Goal: Check status: Check status

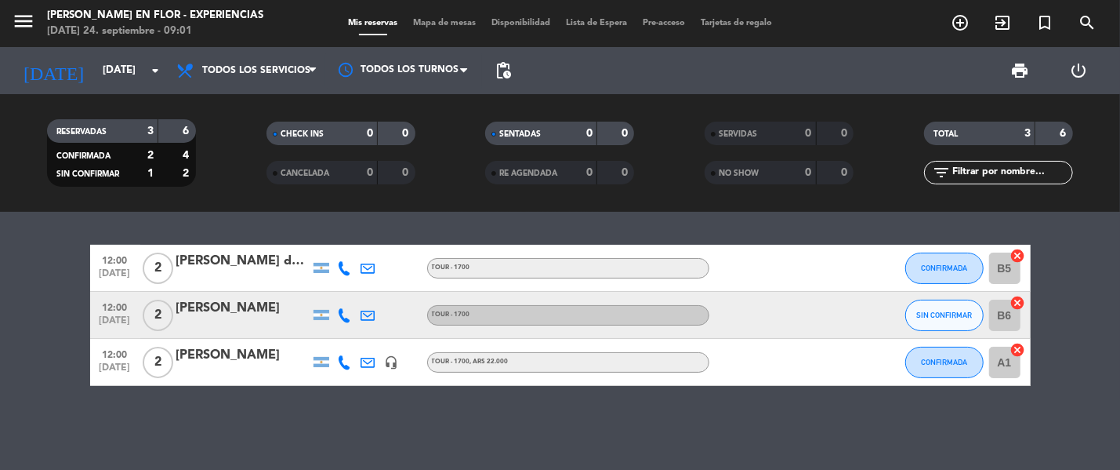
click at [38, 23] on span "menu" at bounding box center [29, 23] width 35 height 37
drag, startPoint x: 27, startPoint y: 16, endPoint x: 54, endPoint y: 24, distance: 27.8
click at [34, 22] on icon "menu" at bounding box center [24, 21] width 24 height 24
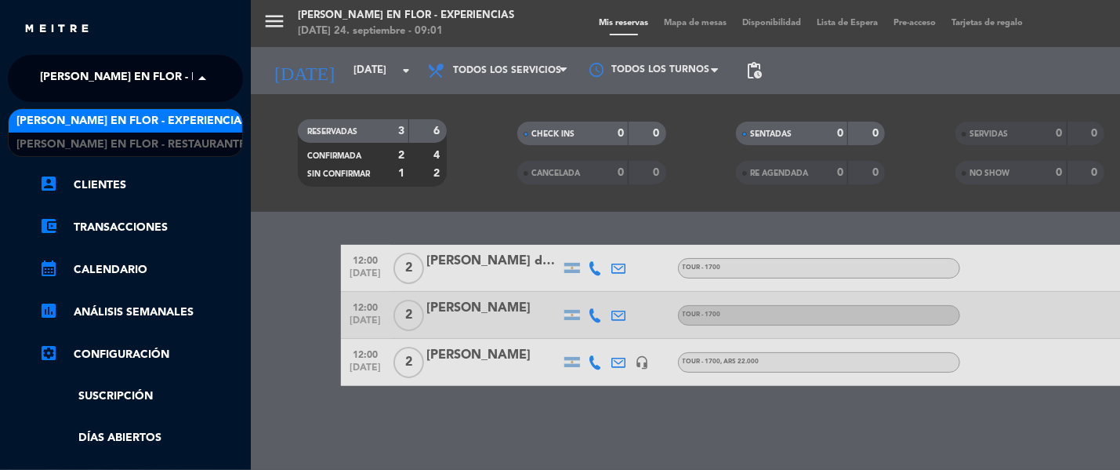
drag, startPoint x: 98, startPoint y: 74, endPoint x: 113, endPoint y: 79, distance: 15.9
click at [98, 75] on span "[PERSON_NAME] en Flor - Experiencias" at bounding box center [155, 78] width 231 height 33
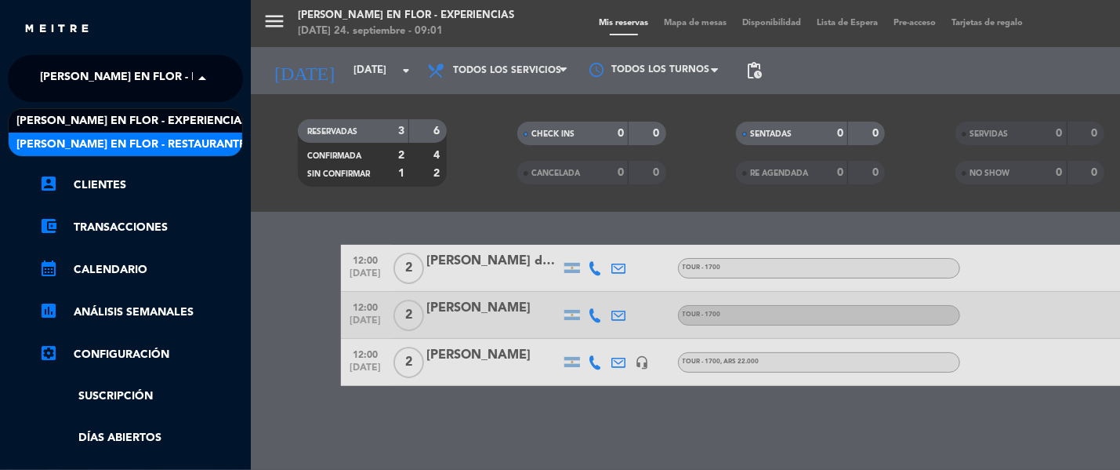
click at [158, 143] on span "[PERSON_NAME] en Flor - Restaurante" at bounding box center [131, 145] width 230 height 18
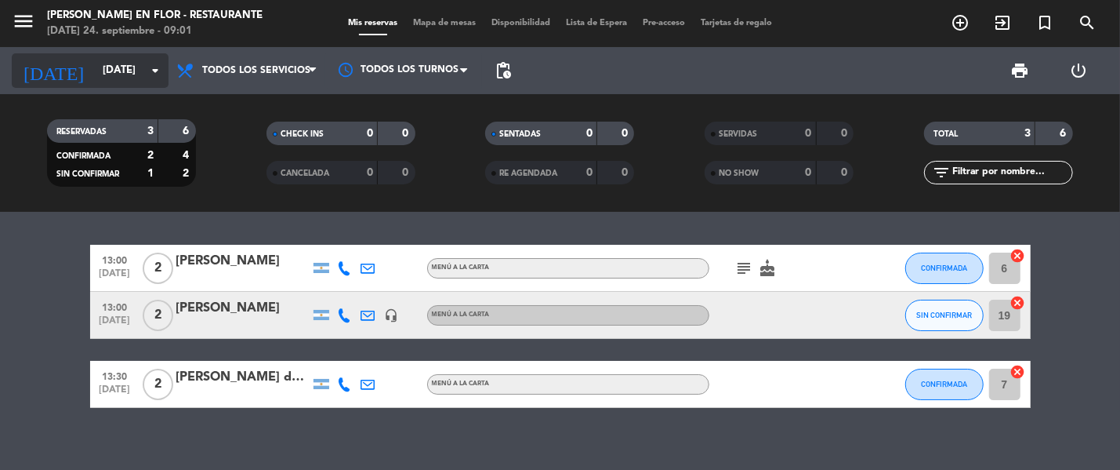
click at [95, 65] on input "[DATE]" at bounding box center [163, 70] width 137 height 28
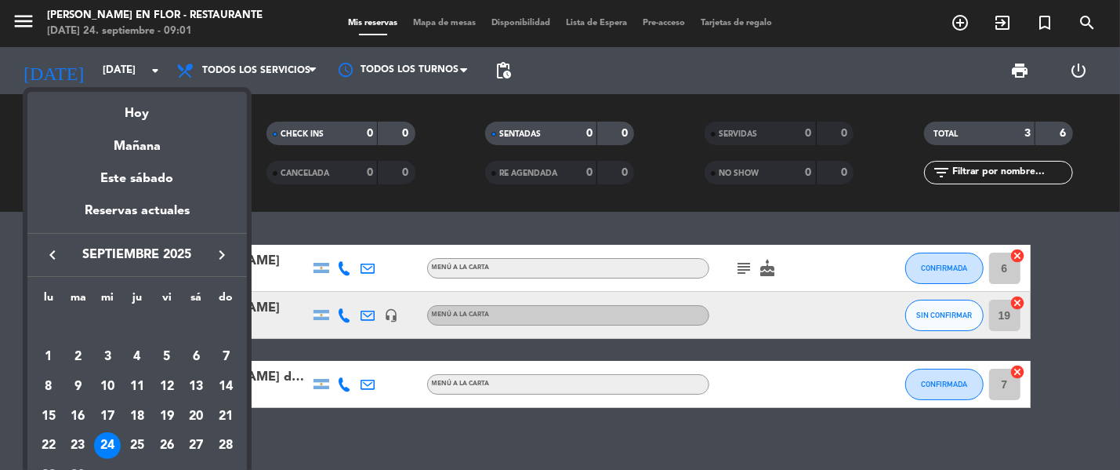
drag, startPoint x: 143, startPoint y: 107, endPoint x: 134, endPoint y: 106, distance: 8.8
click at [143, 111] on div "Hoy" at bounding box center [137, 108] width 220 height 32
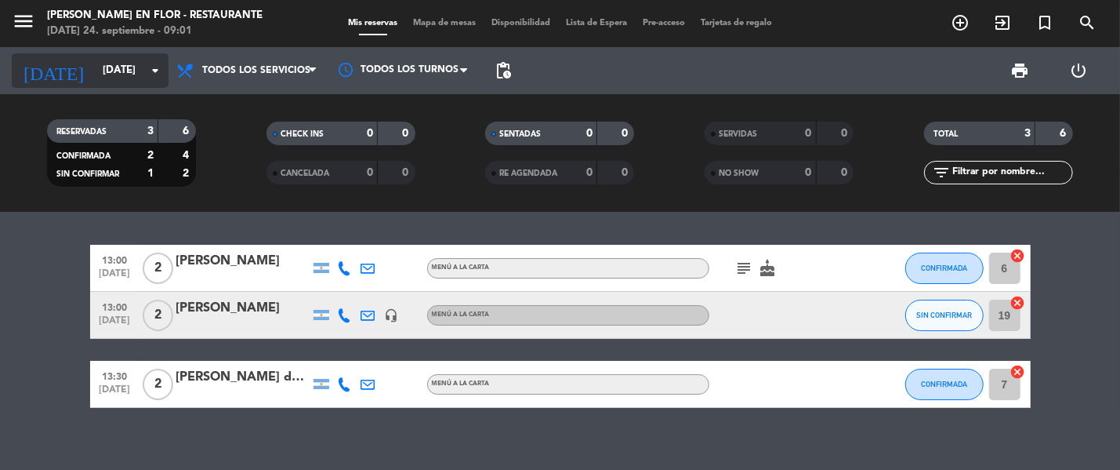
click at [117, 83] on input "[DATE]" at bounding box center [163, 70] width 137 height 28
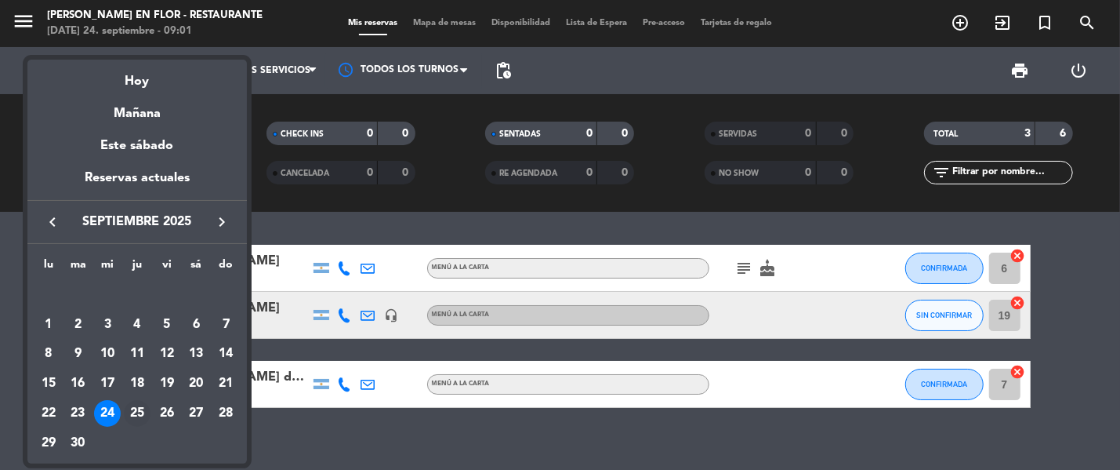
click at [142, 409] on div "25" at bounding box center [137, 413] width 27 height 27
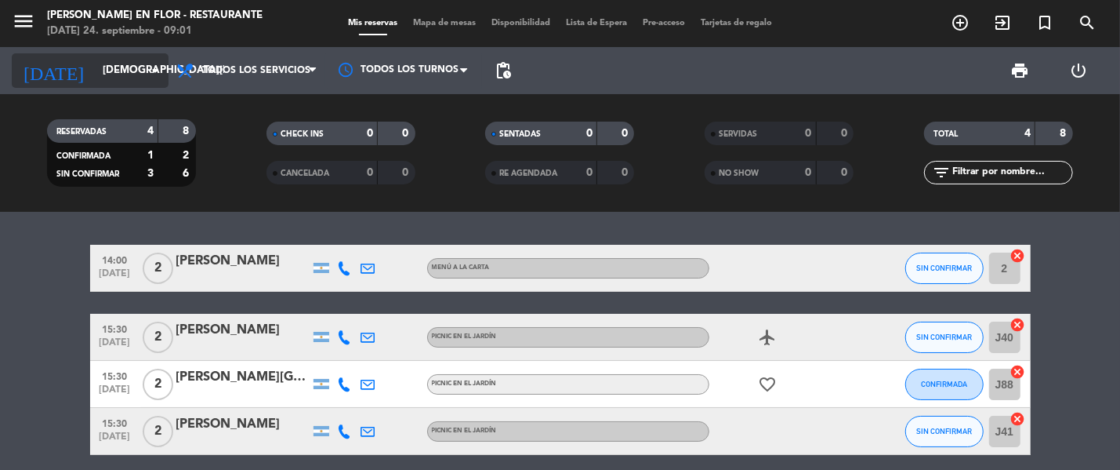
click at [125, 75] on input "[DEMOGRAPHIC_DATA][DATE]" at bounding box center [163, 70] width 137 height 28
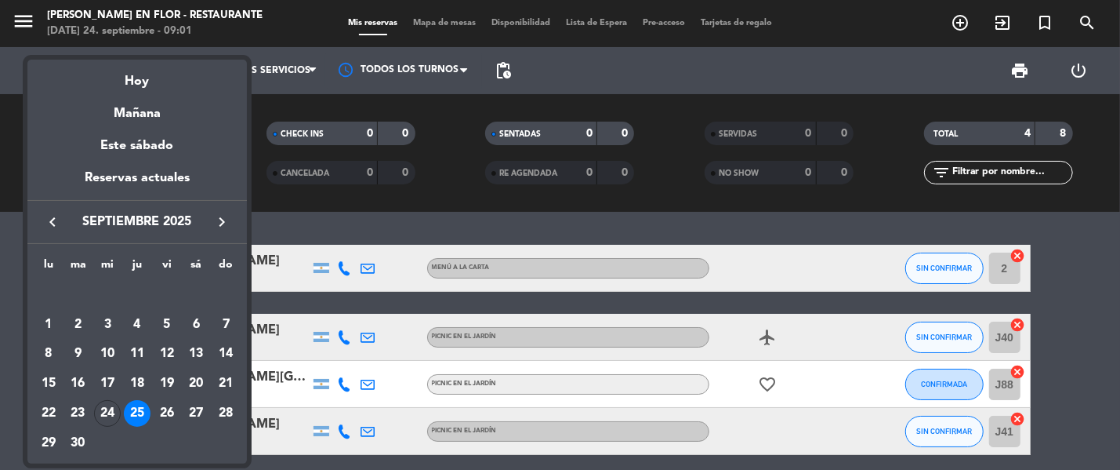
click at [157, 407] on div "26" at bounding box center [167, 413] width 27 height 27
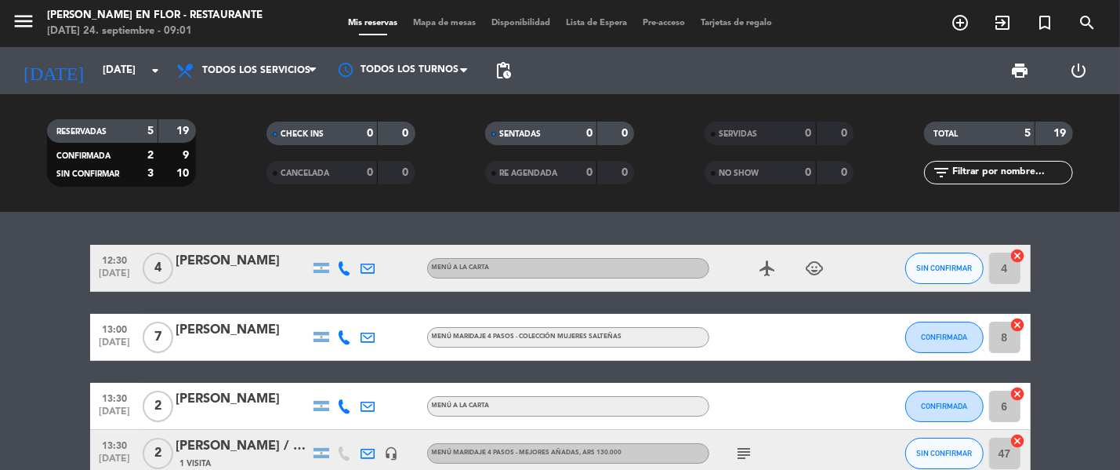
scroll to position [132, 0]
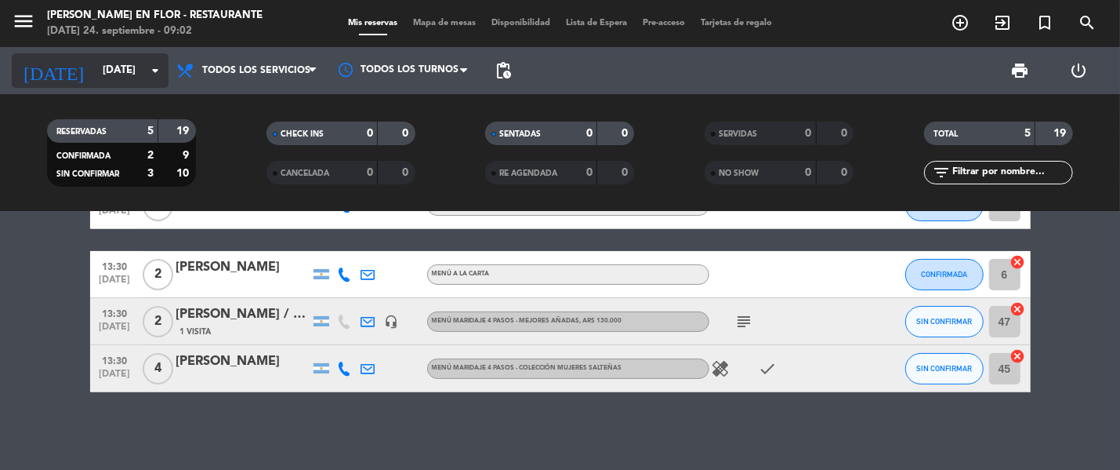
click at [134, 53] on div "[DATE] [DATE] arrow_drop_down" at bounding box center [90, 70] width 157 height 34
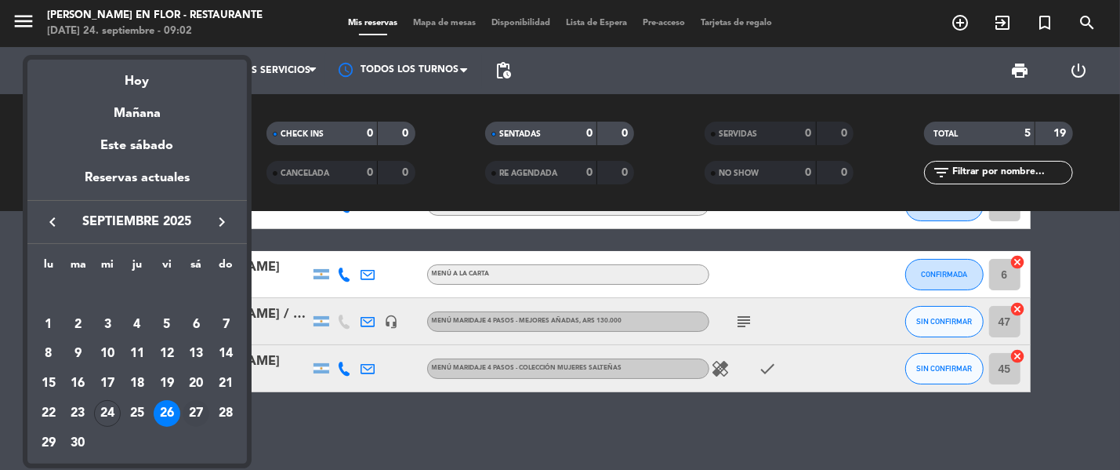
click at [191, 405] on div "27" at bounding box center [196, 413] width 27 height 27
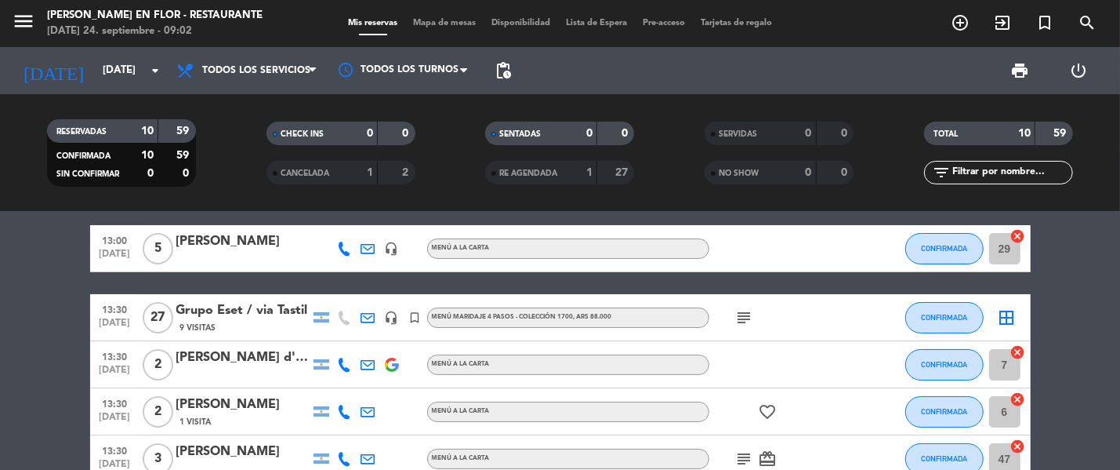
scroll to position [0, 0]
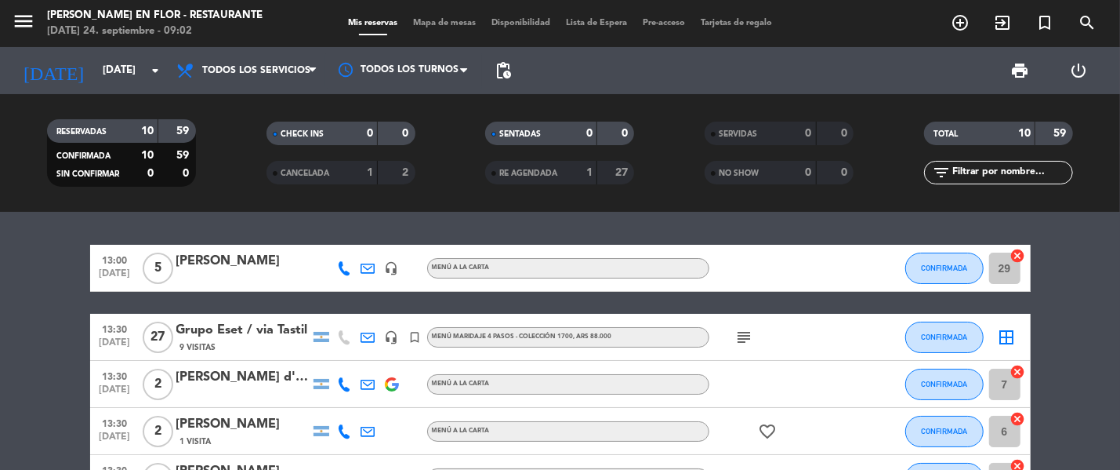
click at [268, 322] on div "Grupo Eset / via Tastil" at bounding box center [242, 330] width 133 height 20
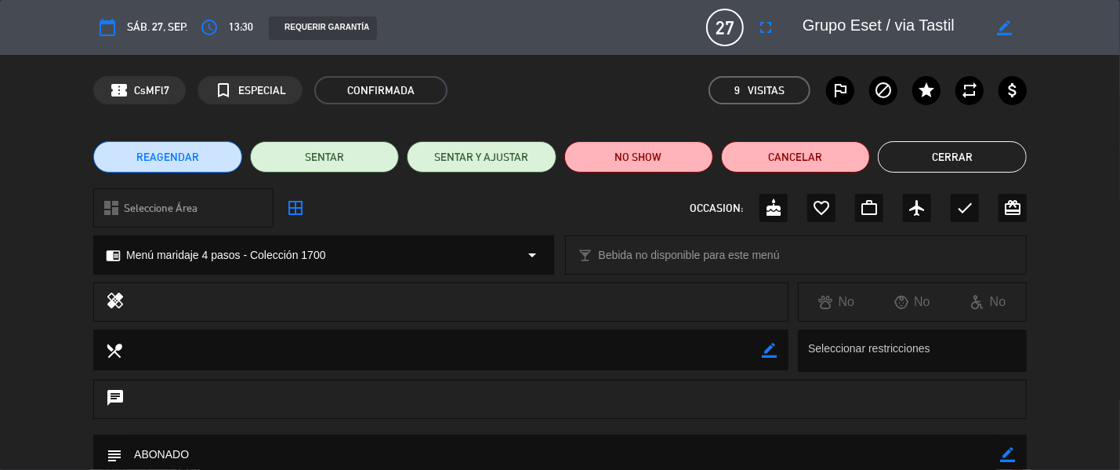
drag, startPoint x: 397, startPoint y: 346, endPoint x: 398, endPoint y: 357, distance: 11.0
drag, startPoint x: 398, startPoint y: 357, endPoint x: 983, endPoint y: 154, distance: 619.6
click at [983, 154] on button "Cerrar" at bounding box center [952, 156] width 149 height 31
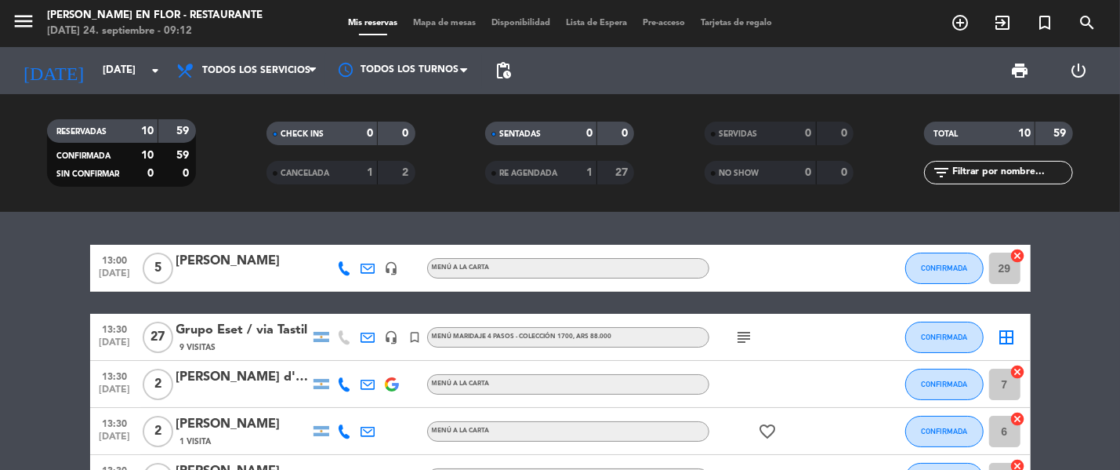
drag, startPoint x: 514, startPoint y: 397, endPoint x: 522, endPoint y: 402, distance: 9.6
drag, startPoint x: 522, startPoint y: 402, endPoint x: 107, endPoint y: 84, distance: 523.5
click at [107, 84] on div "[DATE] [DATE] arrow_drop_down" at bounding box center [90, 70] width 157 height 34
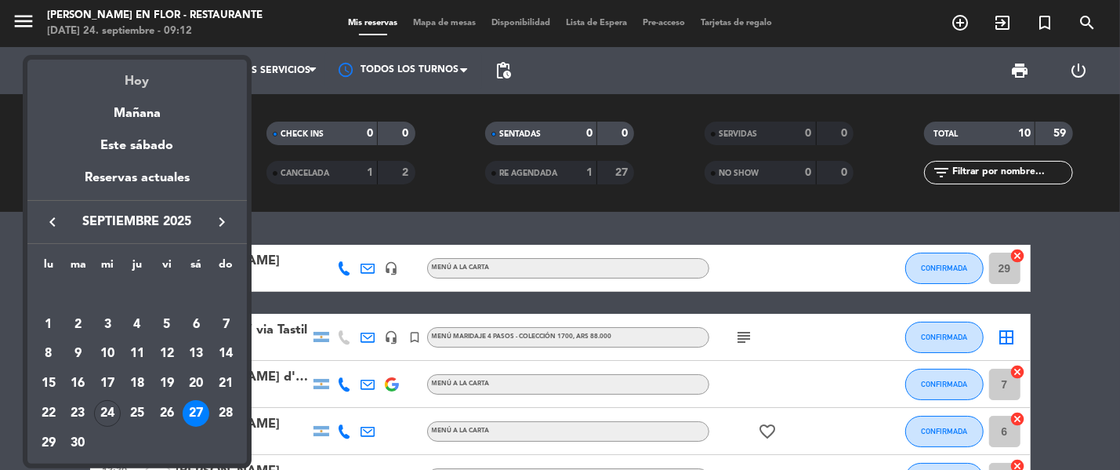
click at [131, 85] on div "Hoy" at bounding box center [137, 76] width 220 height 32
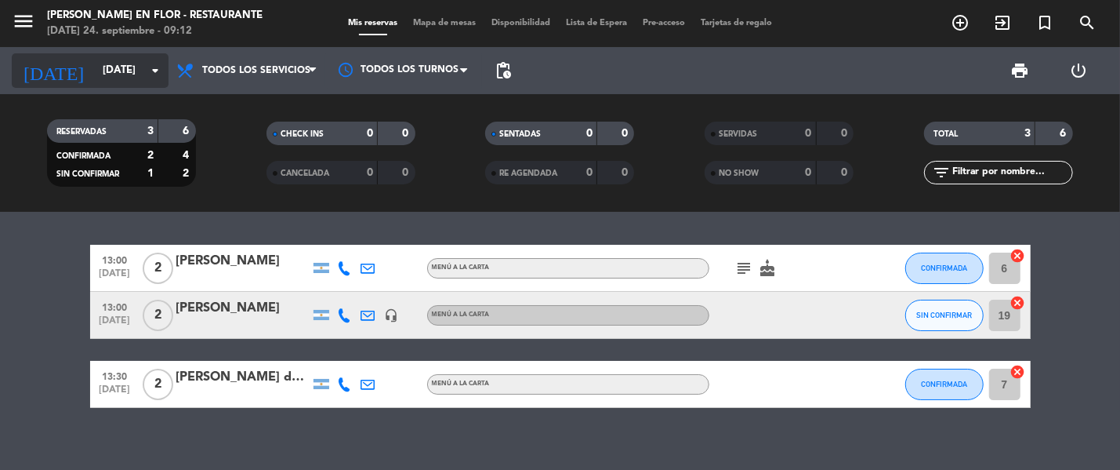
click at [124, 74] on input "[DATE]" at bounding box center [163, 70] width 137 height 28
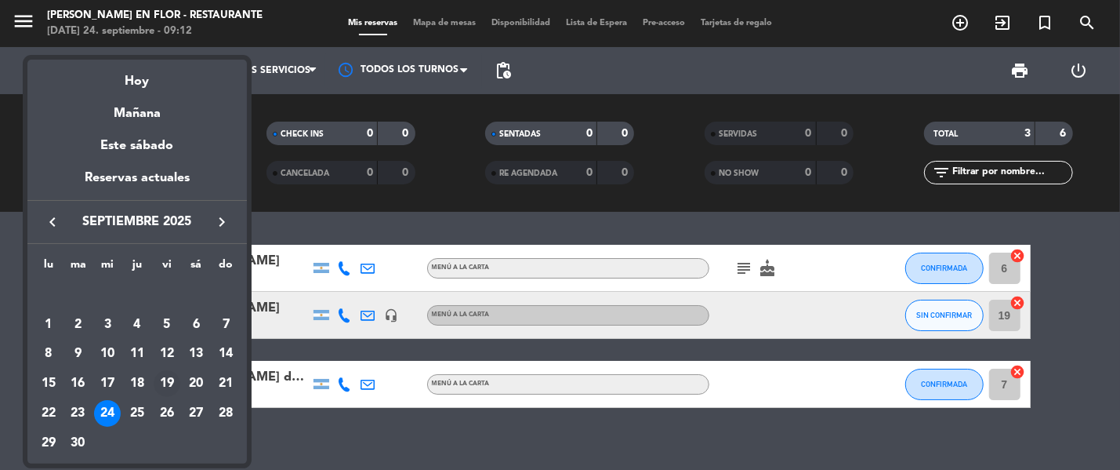
click at [164, 378] on div "19" at bounding box center [167, 383] width 27 height 27
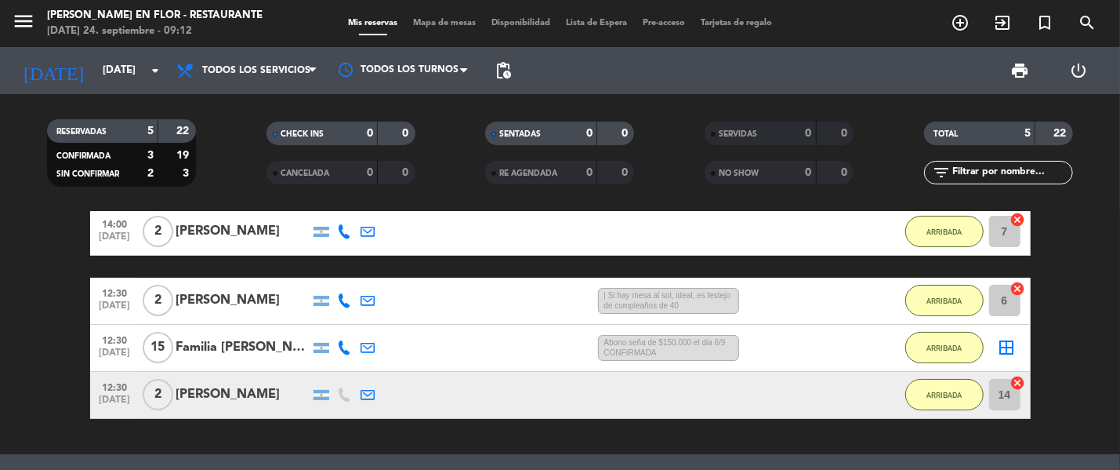
scroll to position [239, 0]
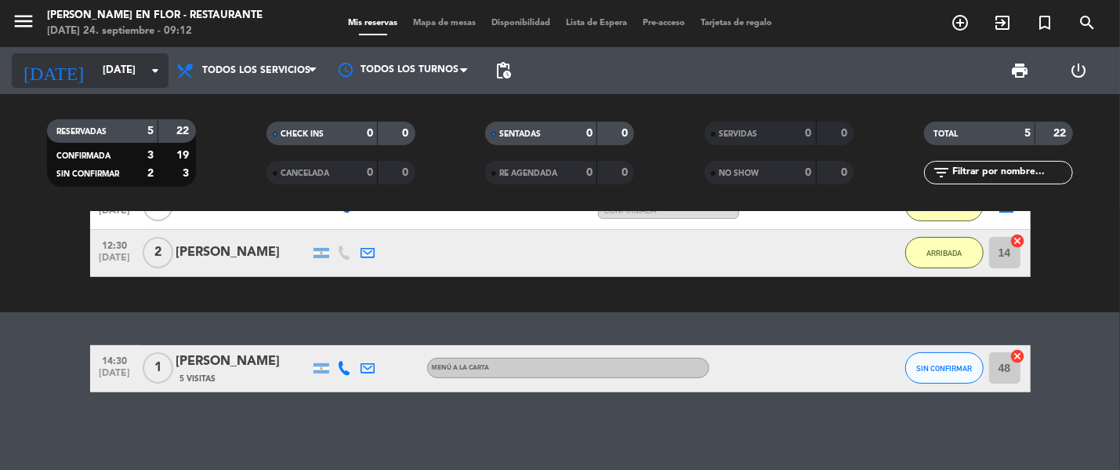
click at [108, 77] on input "[DATE]" at bounding box center [163, 70] width 137 height 28
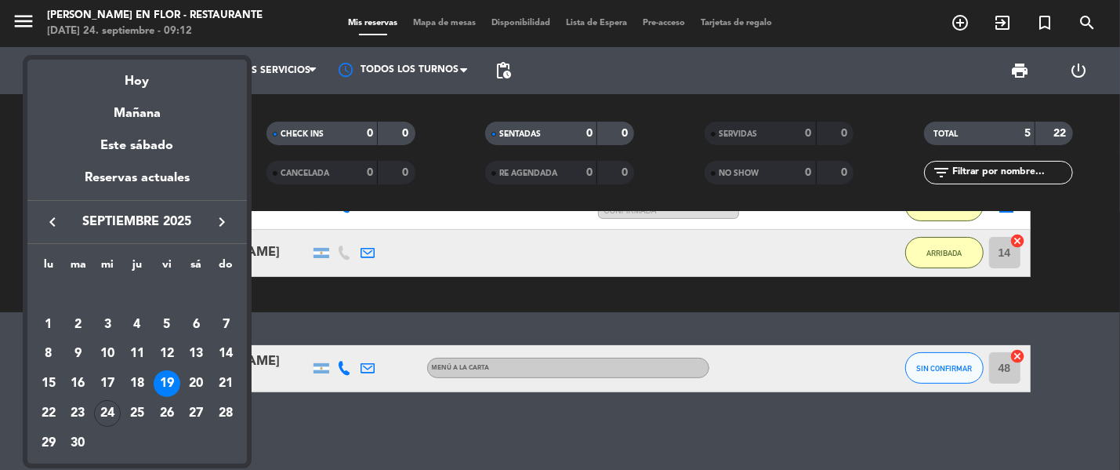
click at [198, 384] on div "20" at bounding box center [196, 383] width 27 height 27
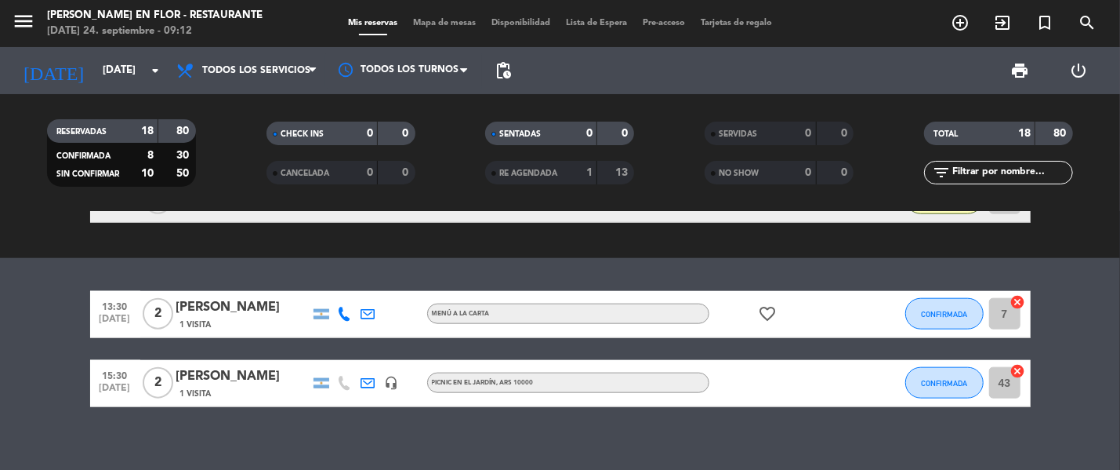
scroll to position [1092, 0]
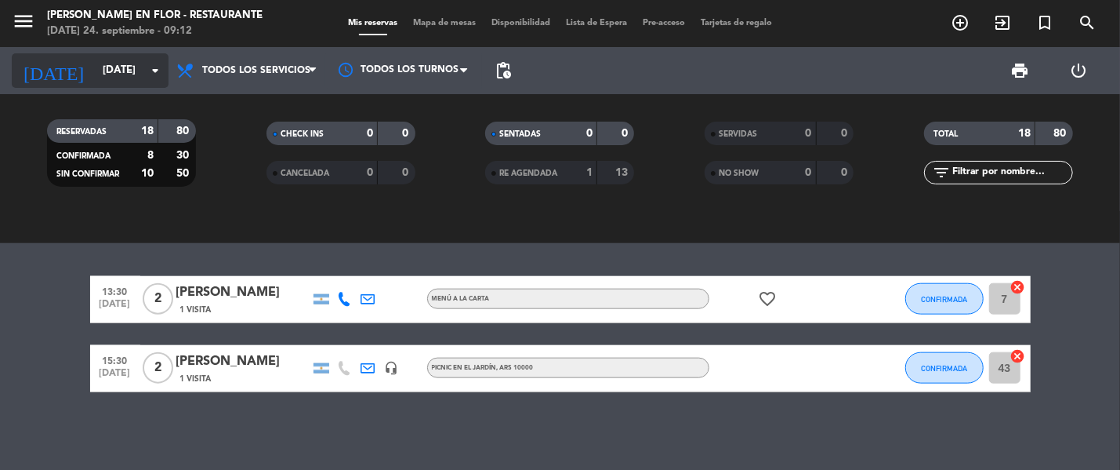
drag, startPoint x: 118, startPoint y: 61, endPoint x: 125, endPoint y: 71, distance: 12.0
click at [125, 71] on input "[DATE]" at bounding box center [163, 70] width 137 height 28
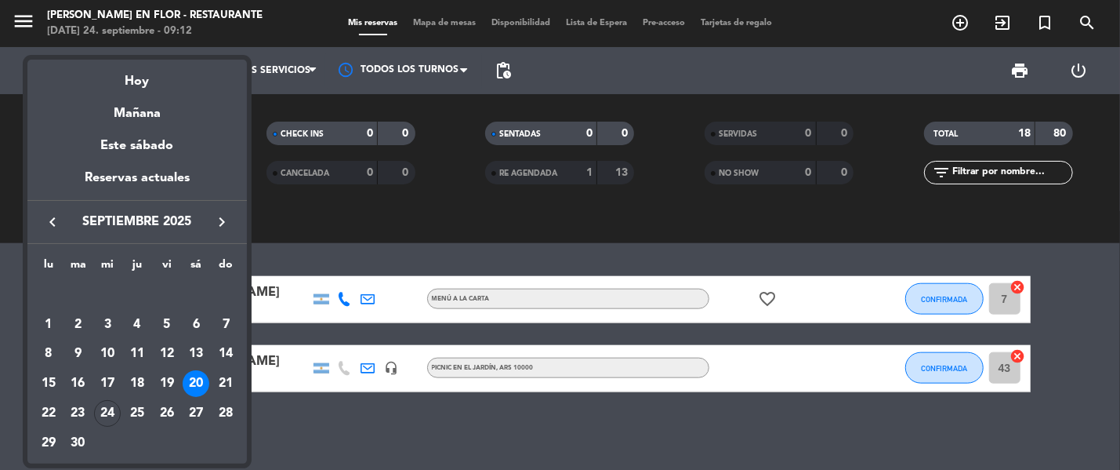
click at [224, 375] on div "21" at bounding box center [225, 383] width 27 height 27
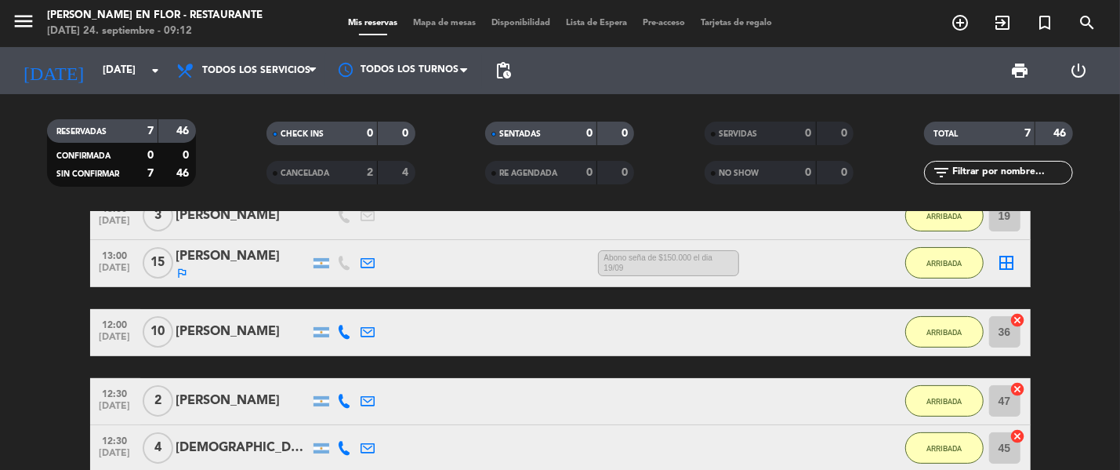
scroll to position [0, 0]
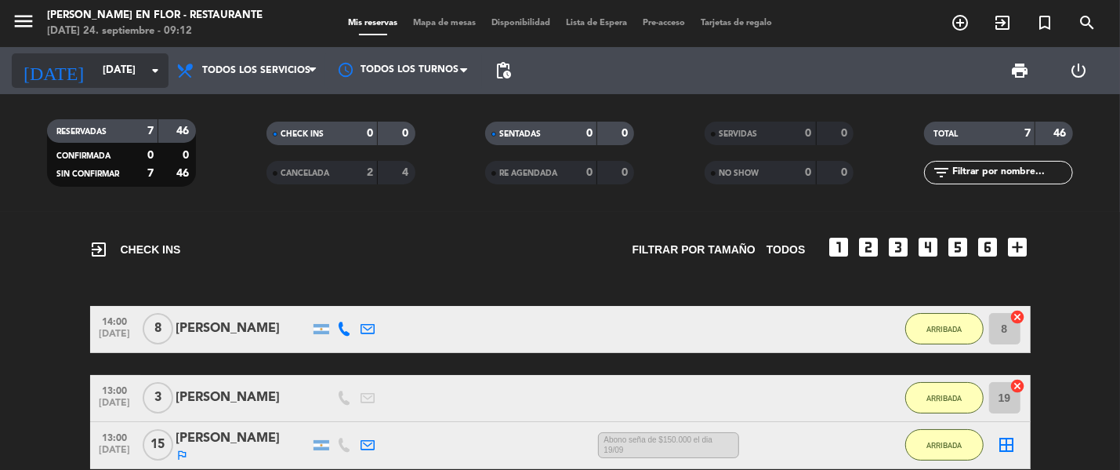
click at [95, 70] on input "[DATE]" at bounding box center [163, 70] width 137 height 28
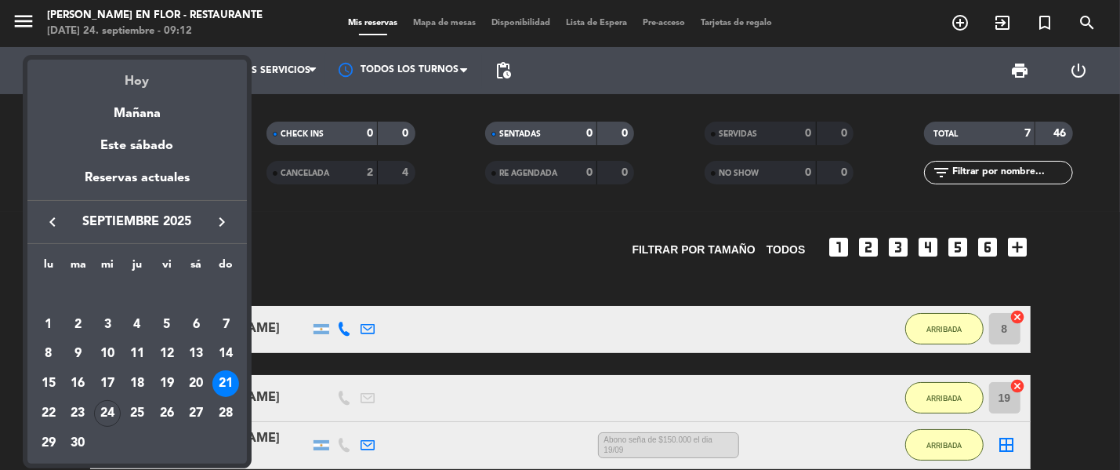
click at [138, 81] on div "Hoy" at bounding box center [137, 76] width 220 height 32
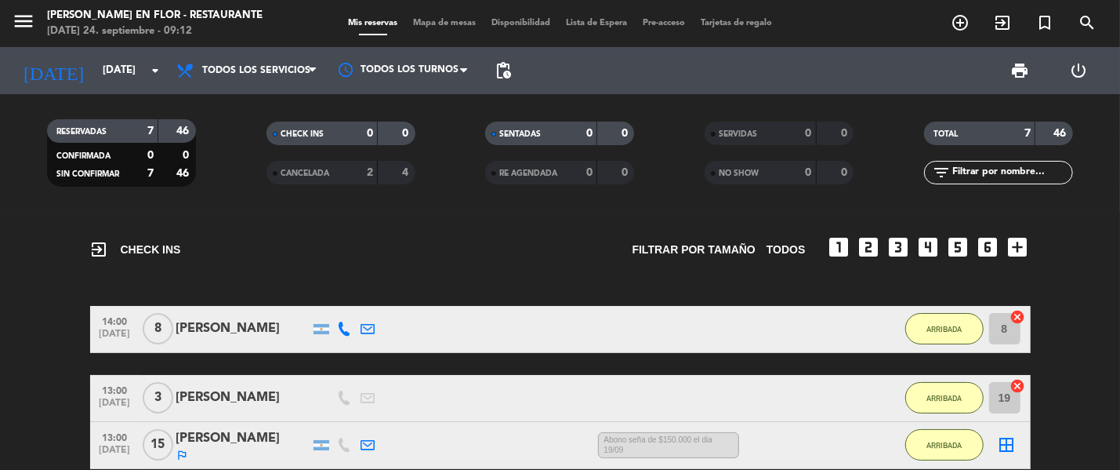
type input "[DATE]"
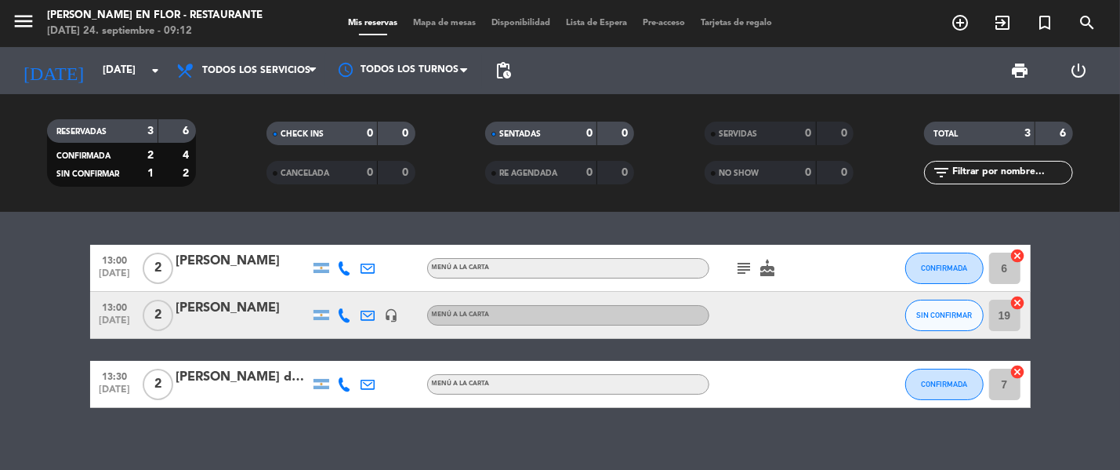
scroll to position [16, 0]
